Goal: Task Accomplishment & Management: Manage account settings

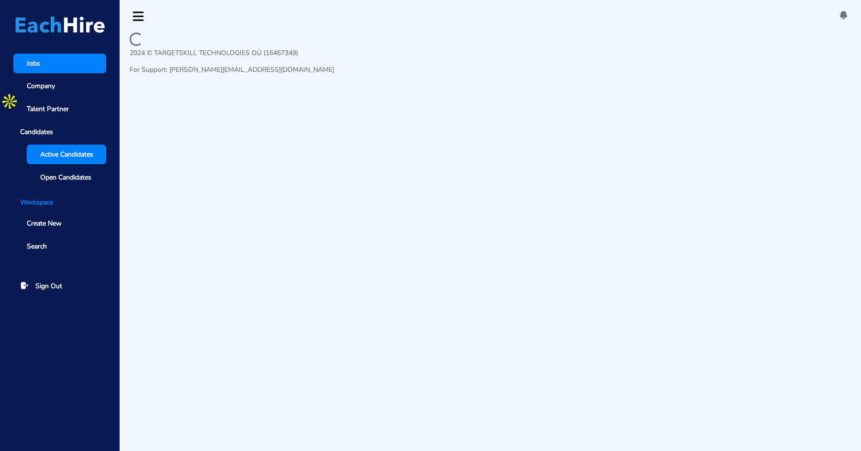
click at [68, 155] on span "Active Candidates" at bounding box center [66, 154] width 53 height 10
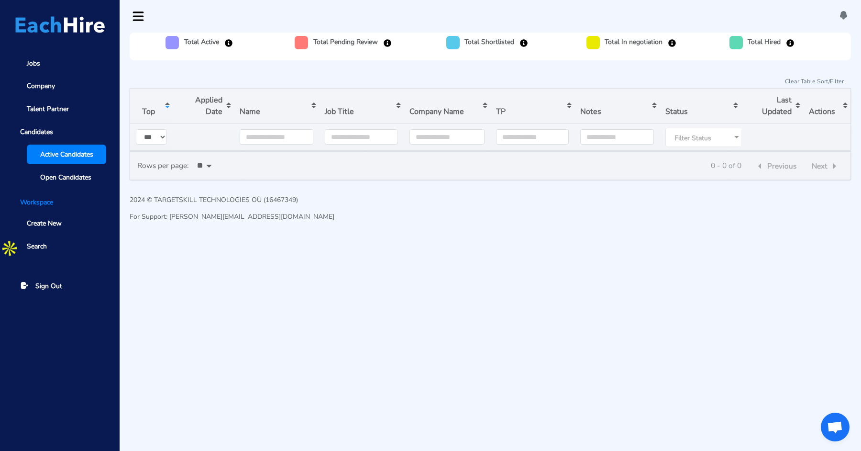
click at [68, 155] on span "Active Candidates" at bounding box center [66, 154] width 53 height 10
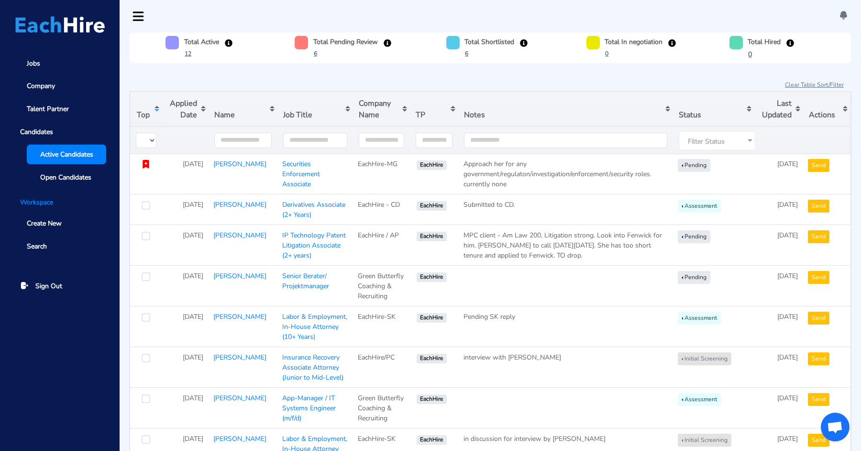
click at [189, 112] on button "Sort table by Applied Date in descending order" at bounding box center [185, 109] width 46 height 34
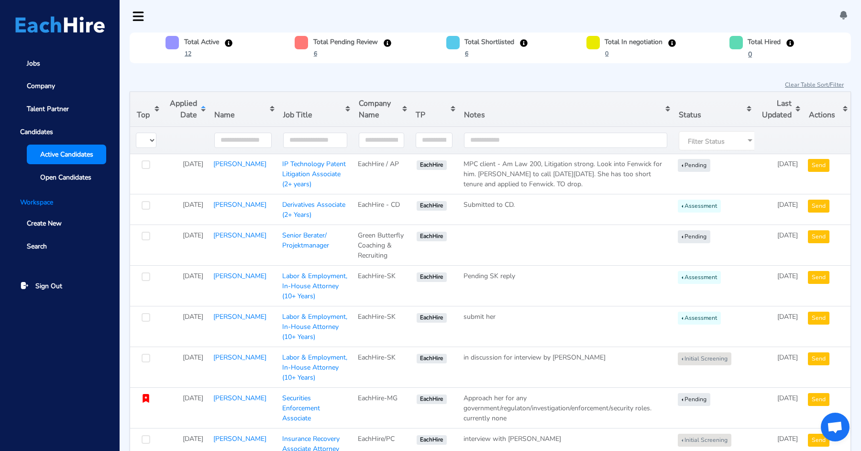
click at [189, 112] on button "Sort table by Applied Date in ascending order" at bounding box center [185, 109] width 46 height 34
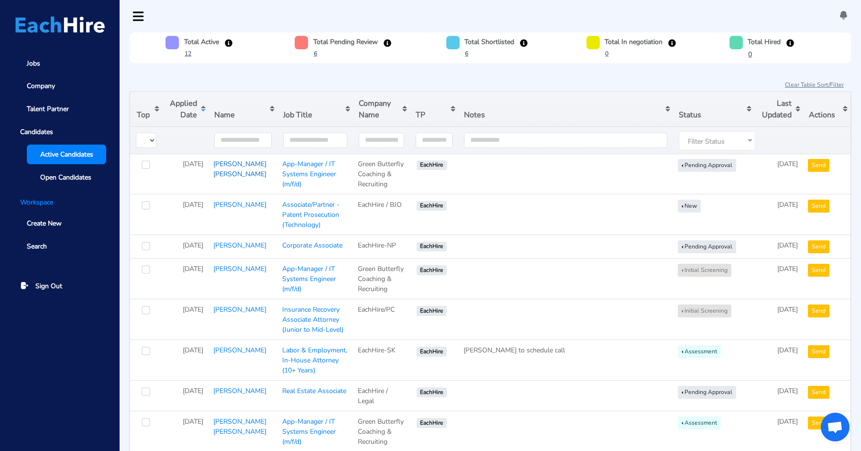
click at [230, 169] on link "[PERSON_NAME] [PERSON_NAME]" at bounding box center [239, 168] width 53 height 19
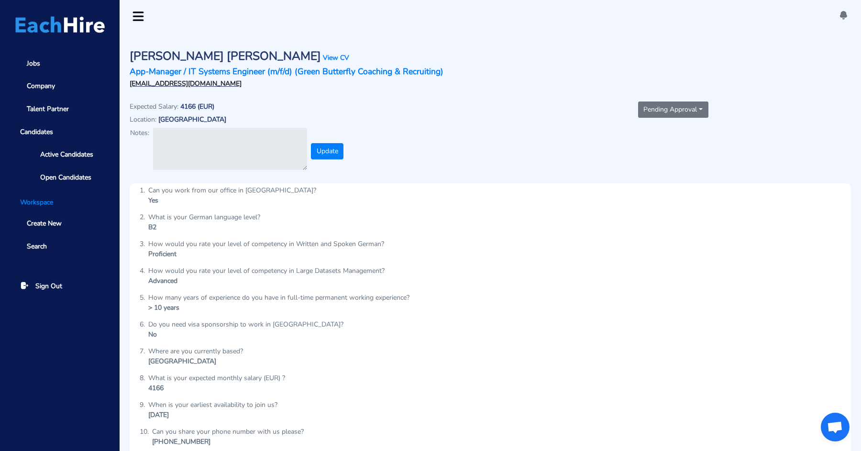
click at [665, 106] on button "Pending Approval" at bounding box center [673, 109] width 70 height 16
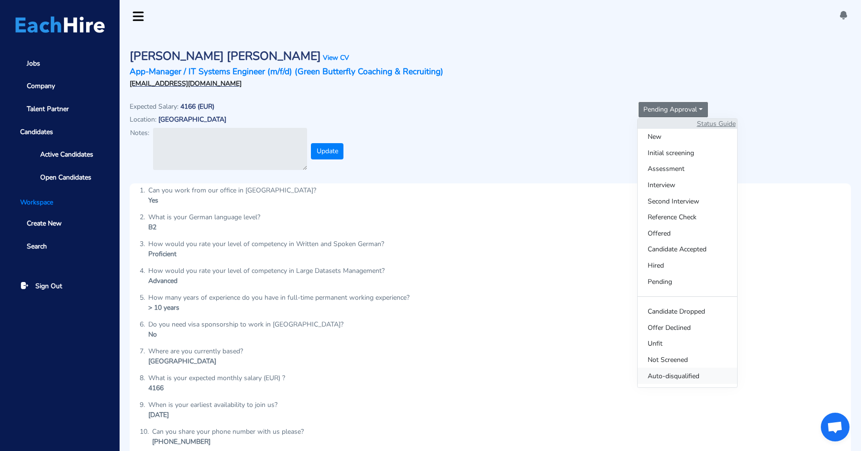
click at [661, 377] on span "Auto-disqualified" at bounding box center [688, 375] width 100 height 16
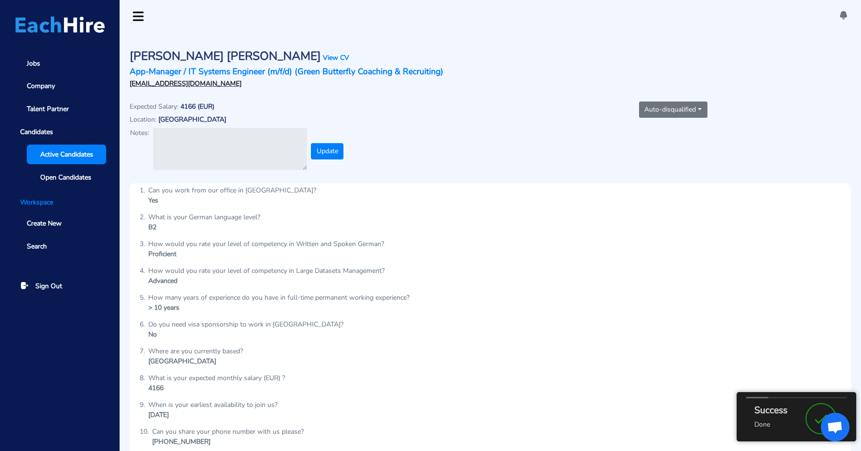
click at [49, 151] on span "Active Candidates" at bounding box center [66, 154] width 53 height 10
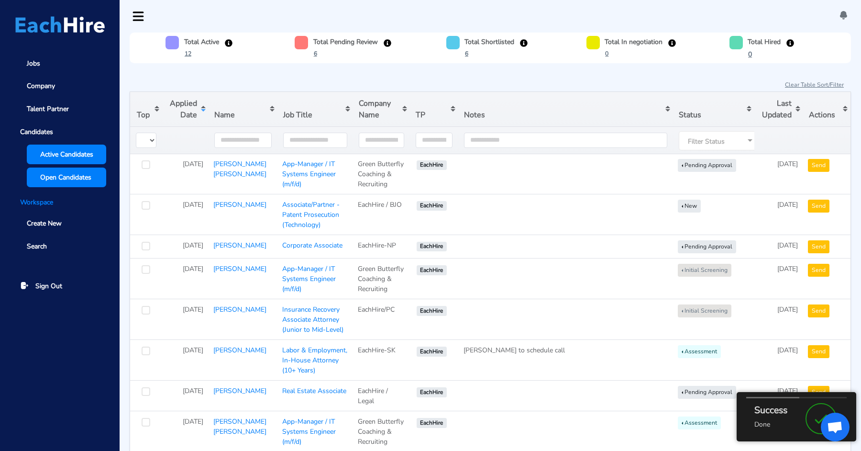
click at [63, 172] on span "Open Candidates" at bounding box center [65, 177] width 51 height 10
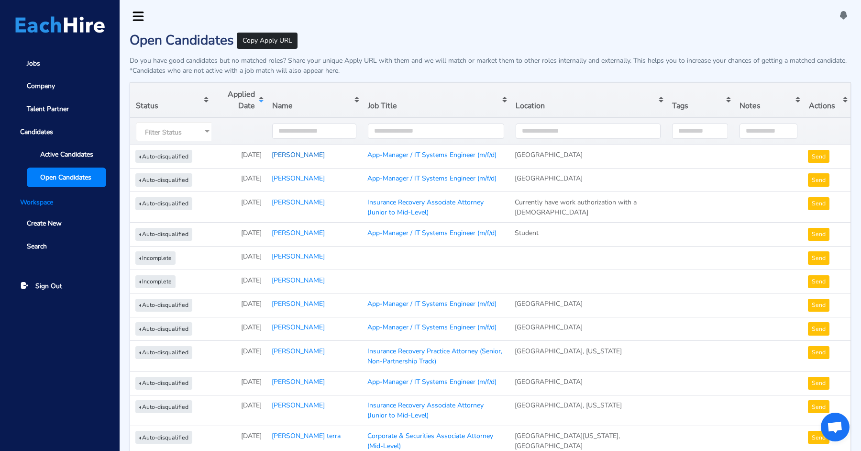
click at [301, 154] on link "[PERSON_NAME]" at bounding box center [298, 154] width 53 height 9
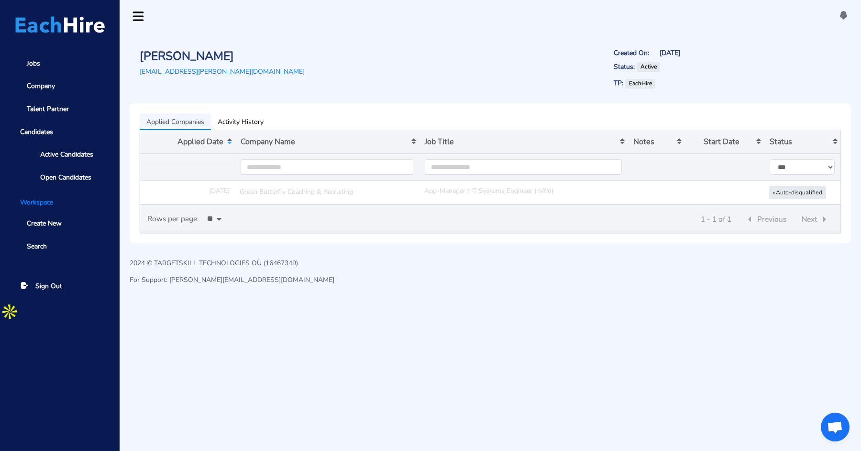
click at [272, 190] on link "Green Butterfly Coaching & Recruiting" at bounding box center [327, 191] width 175 height 11
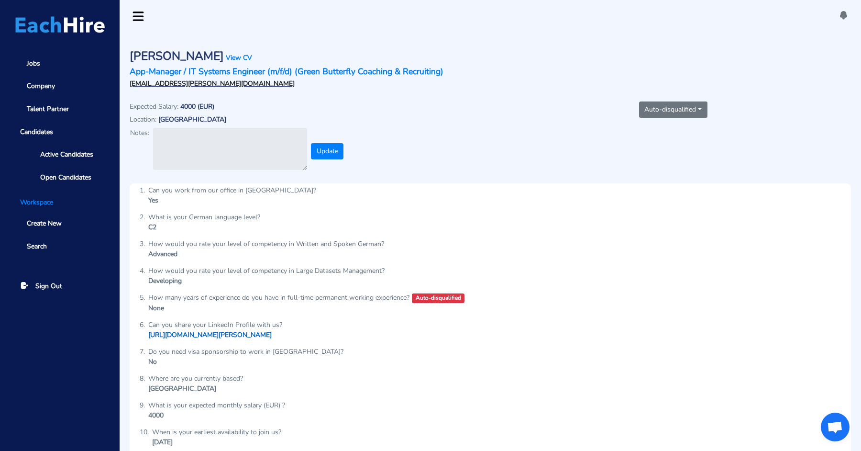
click at [250, 336] on link "[URL][DOMAIN_NAME][PERSON_NAME]" at bounding box center [209, 334] width 123 height 9
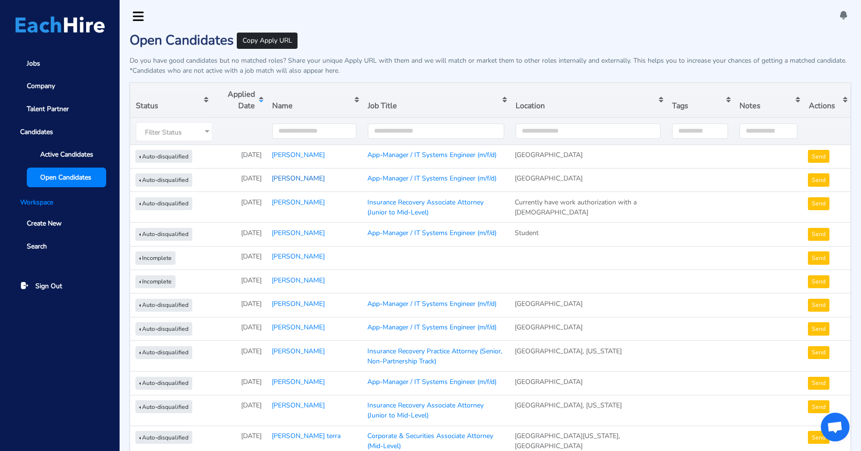
click at [290, 174] on link "[PERSON_NAME]" at bounding box center [298, 178] width 53 height 9
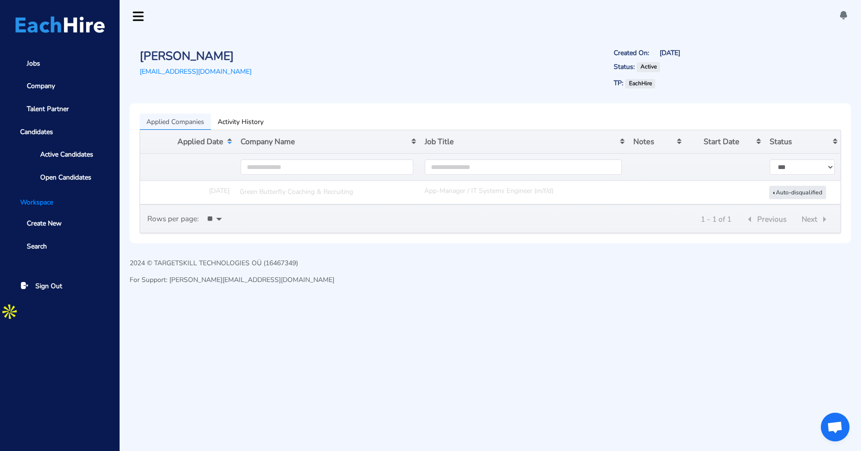
click at [263, 189] on link "Green Butterfly Coaching & Recruiting" at bounding box center [327, 191] width 175 height 11
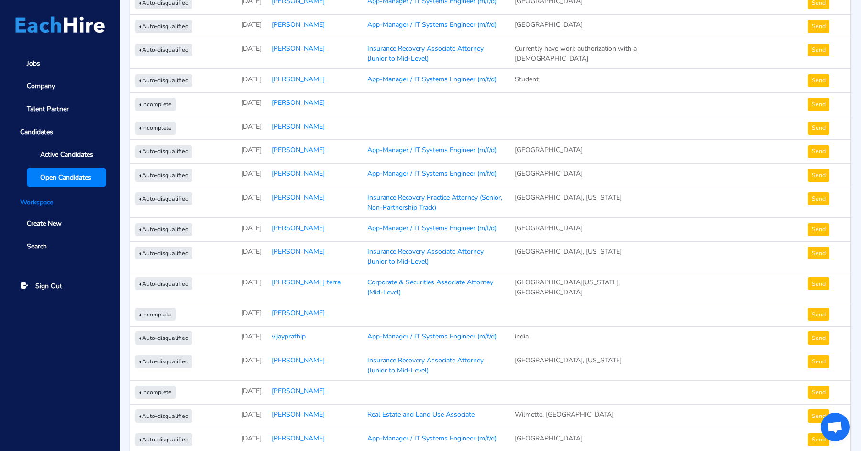
scroll to position [177, 0]
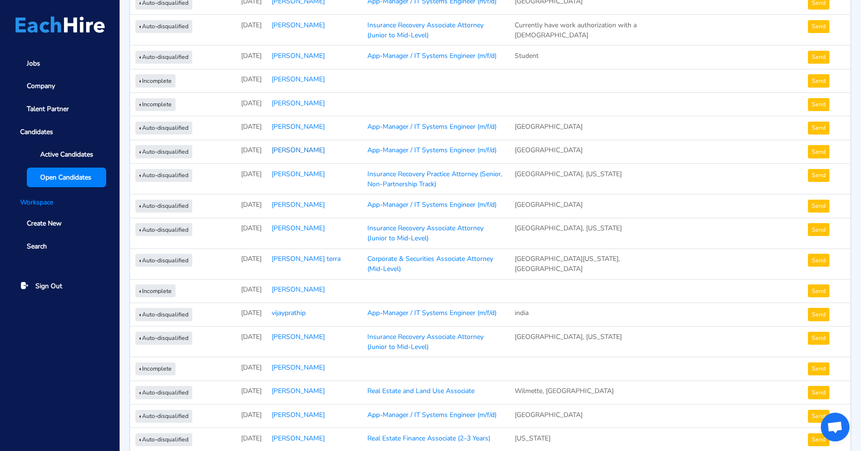
click at [289, 146] on link "[PERSON_NAME]" at bounding box center [298, 149] width 53 height 9
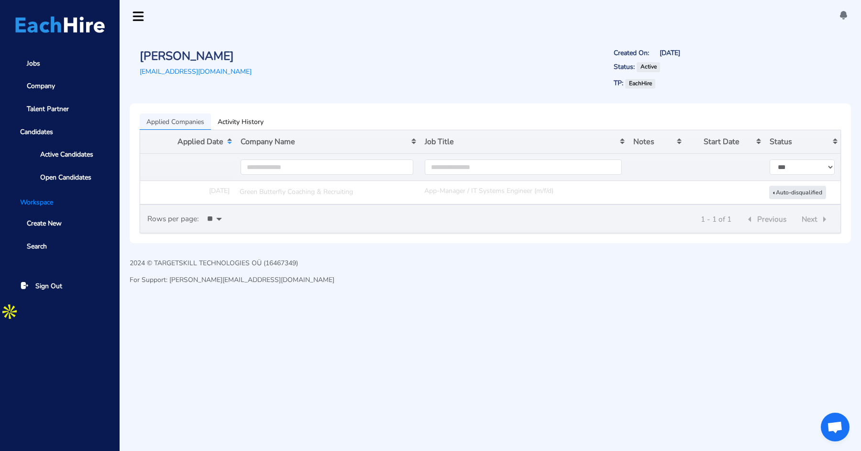
click at [264, 192] on link "Green Butterfly Coaching & Recruiting" at bounding box center [327, 191] width 175 height 11
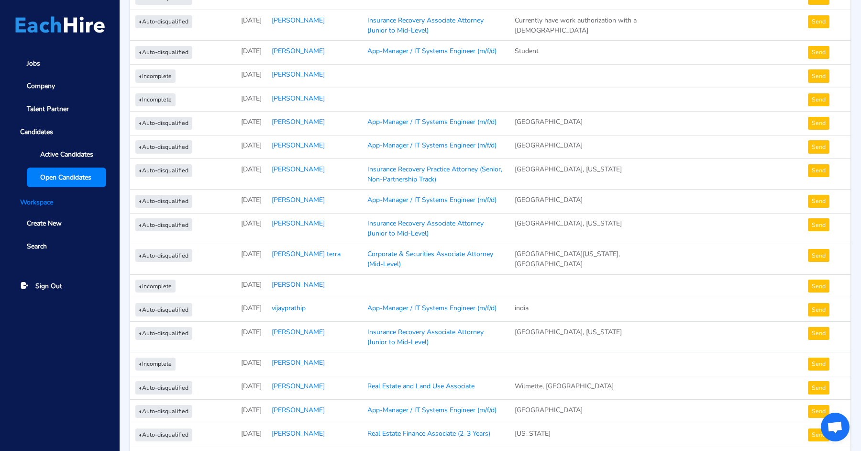
scroll to position [191, 0]
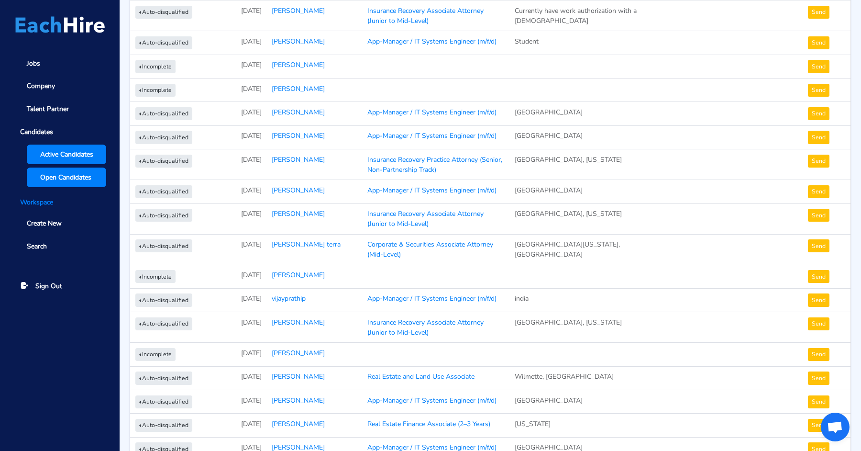
click at [83, 153] on span "Active Candidates" at bounding box center [66, 154] width 53 height 10
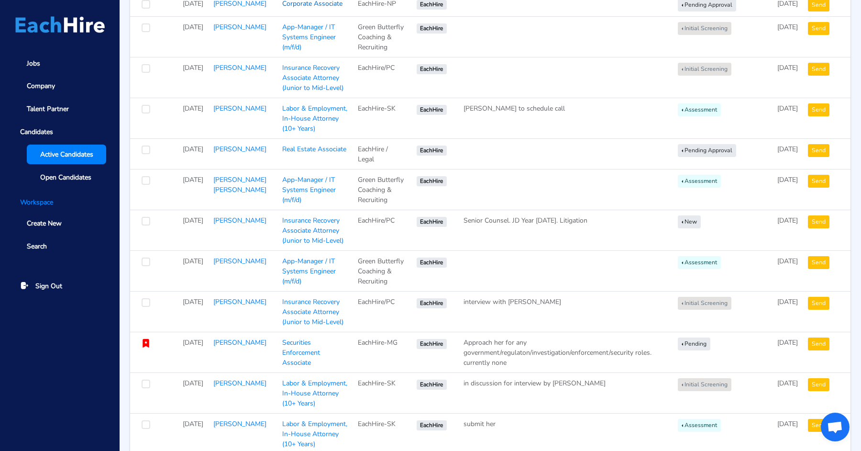
scroll to position [245, 0]
